Goal: Task Accomplishment & Management: Use online tool/utility

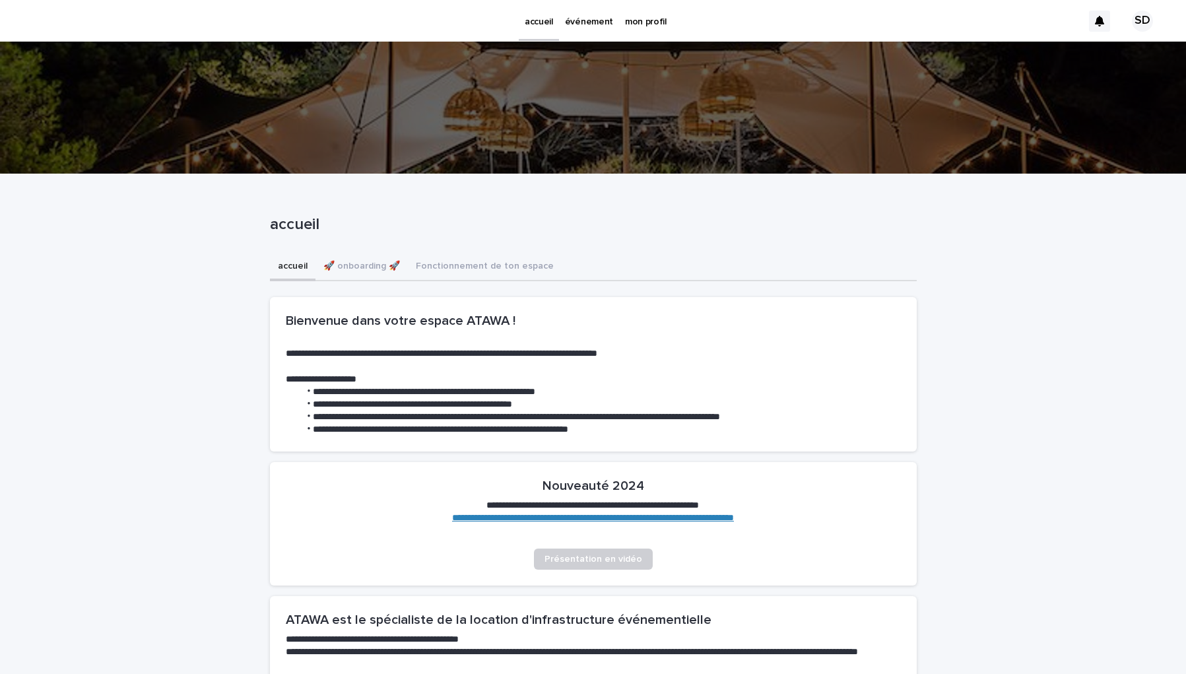
click at [583, 24] on p "événement" at bounding box center [589, 14] width 48 height 28
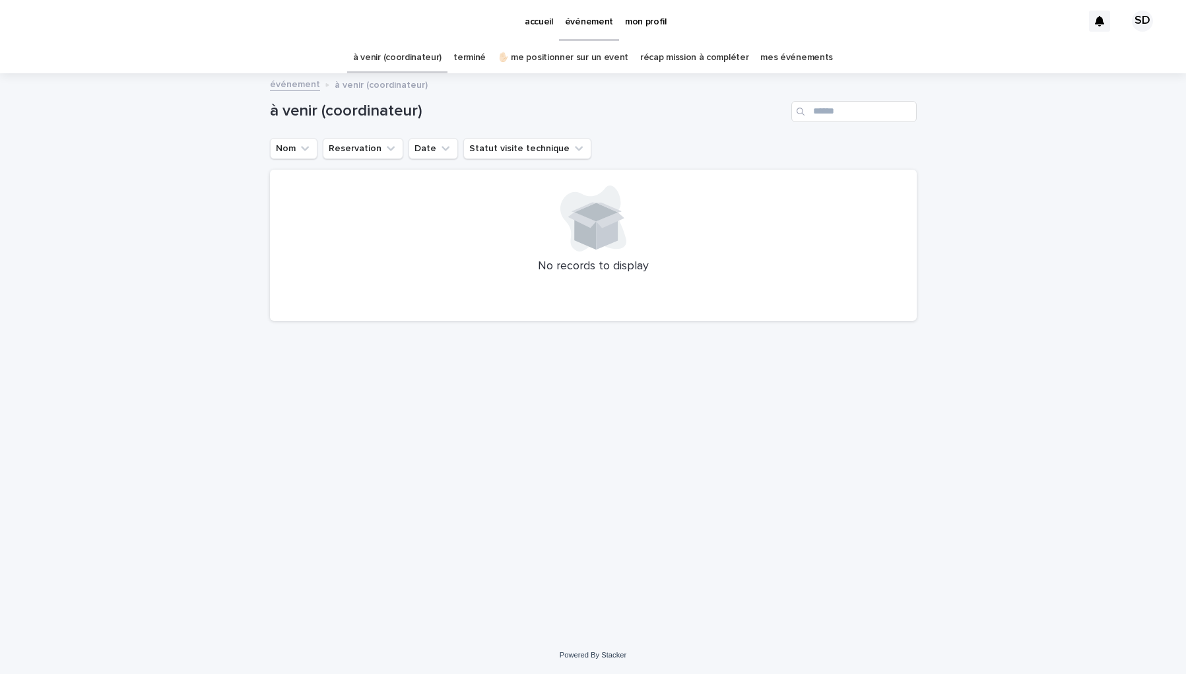
click at [550, 55] on link "✋🏻 me positionner sur un event" at bounding box center [563, 57] width 131 height 31
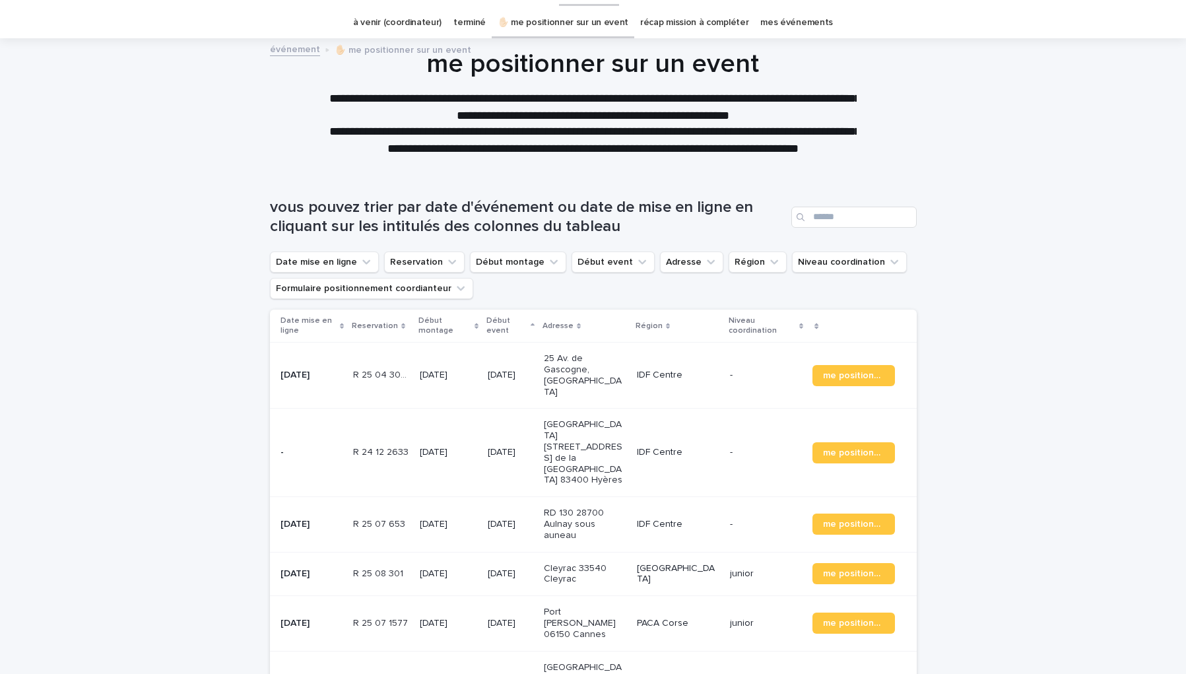
scroll to position [44, 0]
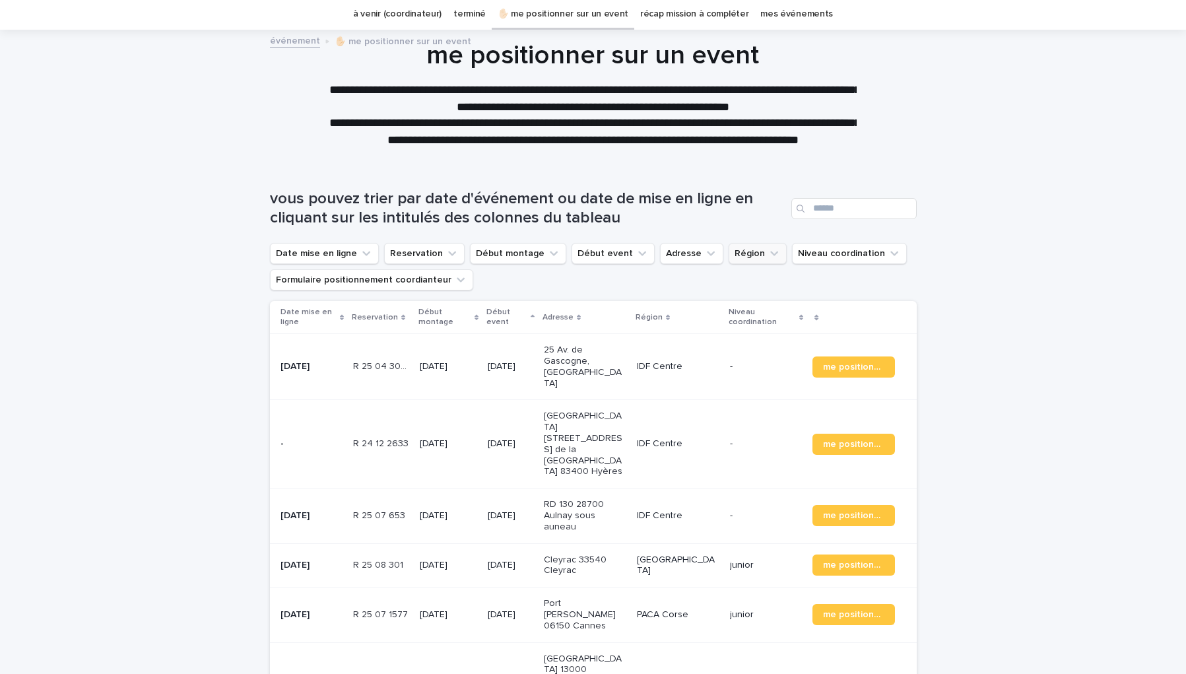
click at [738, 257] on button "Région" at bounding box center [757, 253] width 58 height 21
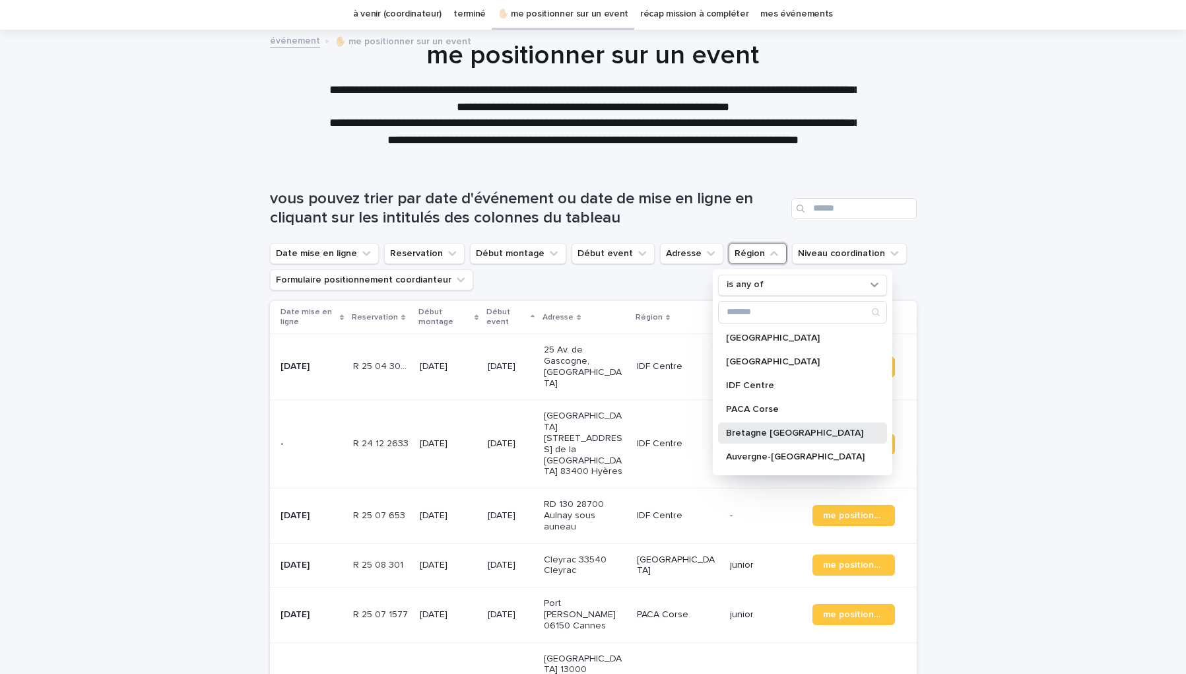
click at [772, 431] on p "Bretagne [GEOGRAPHIC_DATA]" at bounding box center [796, 432] width 140 height 9
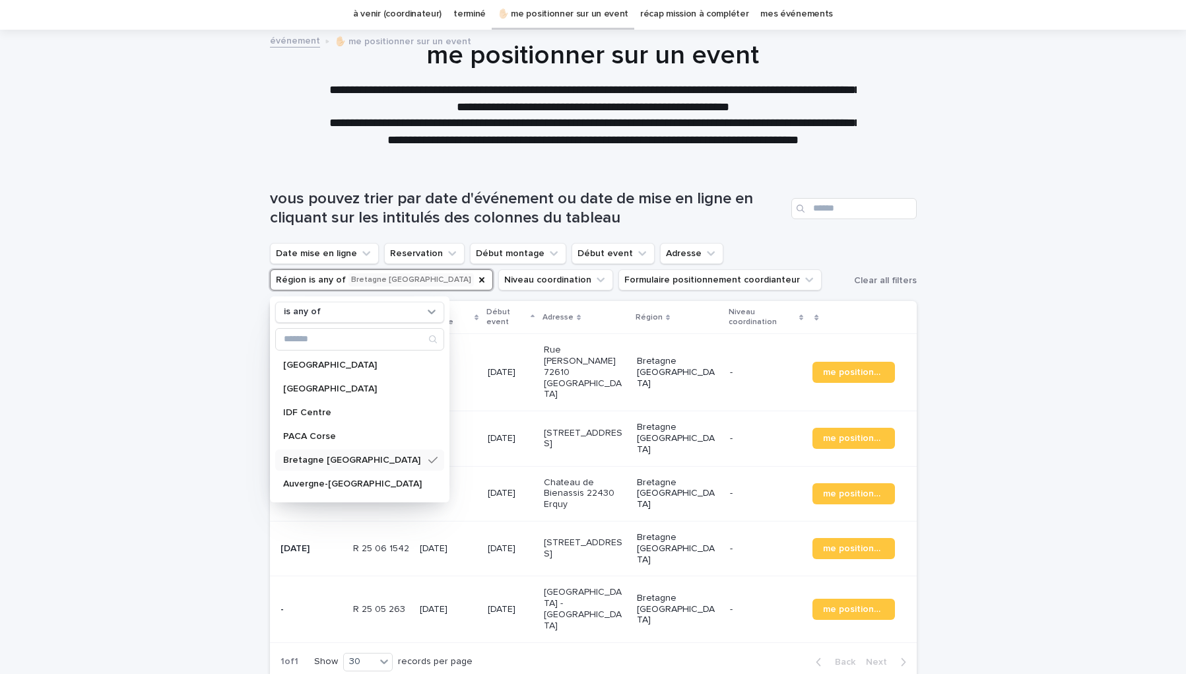
click at [150, 239] on div "Loading... Saving… Loading... Saving… vous pouvez trier par date d'événement ou…" at bounding box center [593, 459] width 1186 height 592
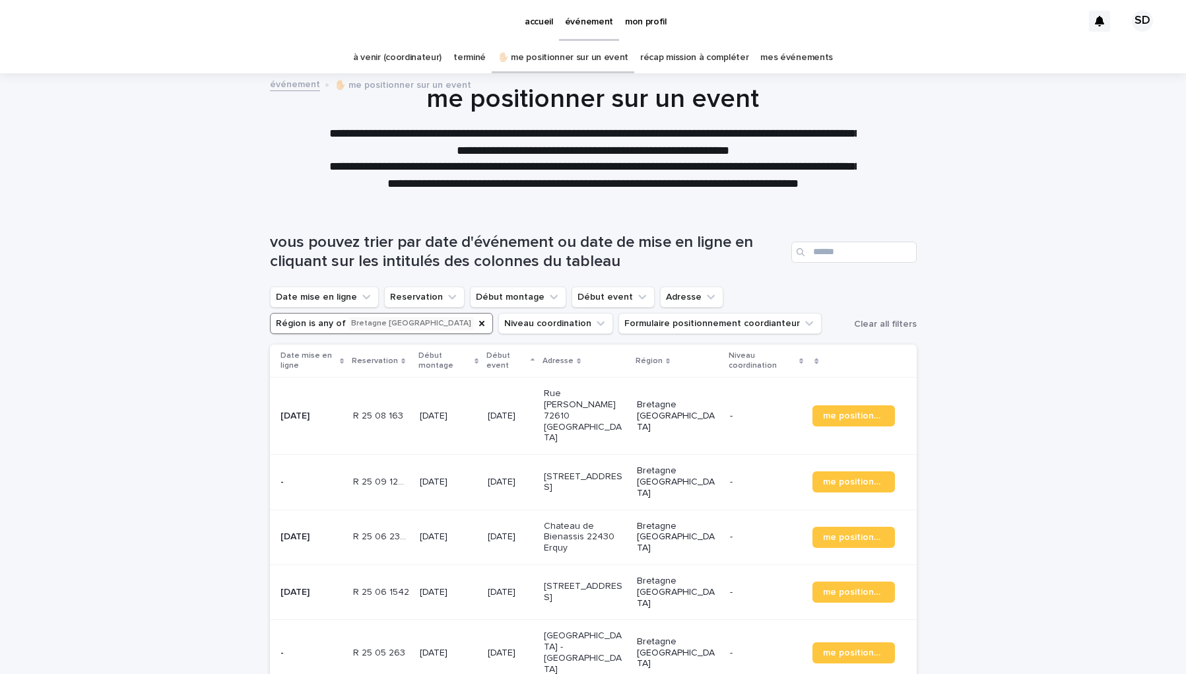
click at [476, 57] on link "terminé" at bounding box center [469, 57] width 32 height 31
